Goal: Find specific page/section: Find specific page/section

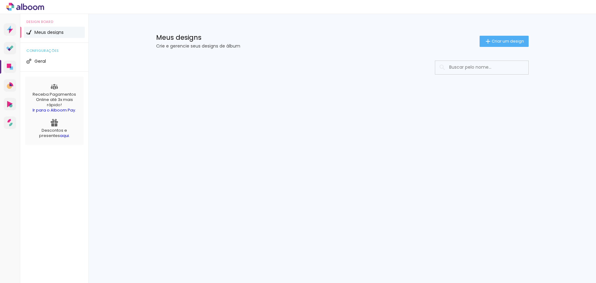
click at [476, 66] on input at bounding box center [490, 67] width 88 height 13
type input "[PERSON_NAME]"
type paper-input "[PERSON_NAME]"
click at [20, 8] on icon at bounding box center [25, 7] width 38 height 8
